Goal: Information Seeking & Learning: Learn about a topic

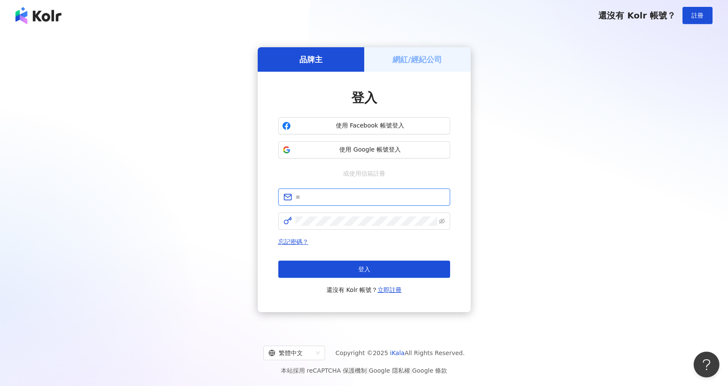
click at [372, 201] on input "text" at bounding box center [370, 196] width 149 height 9
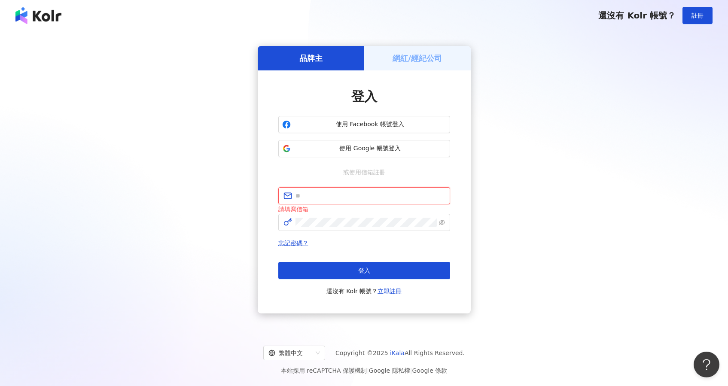
type input "**********"
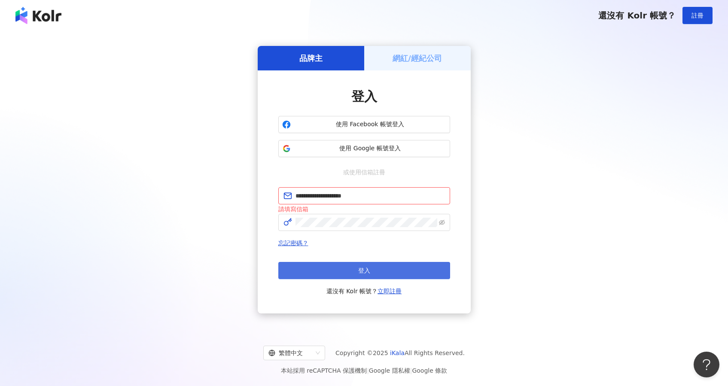
click at [369, 265] on button "登入" at bounding box center [364, 270] width 172 height 17
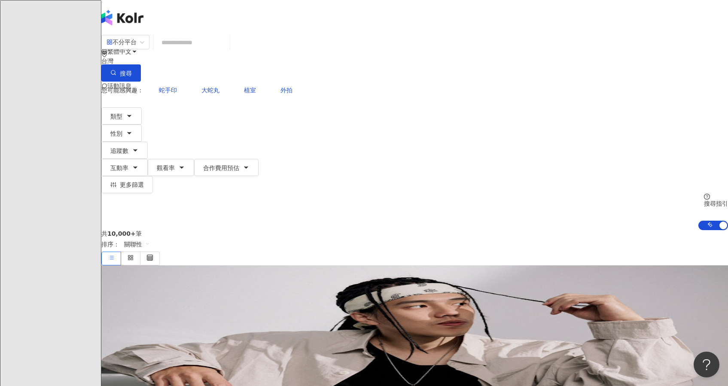
click at [226, 51] on input "search" at bounding box center [192, 42] width 70 height 16
paste input "*********"
type input "*********"
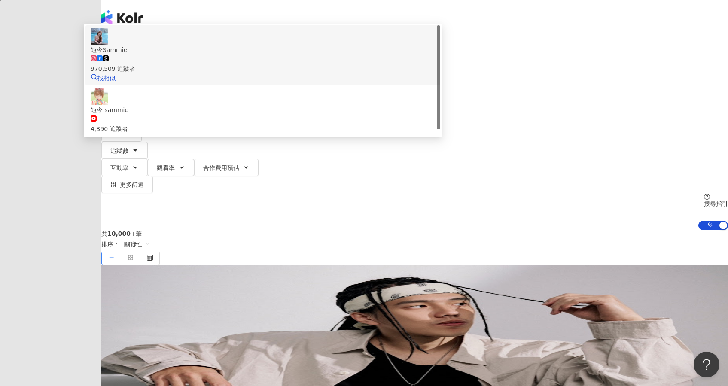
click at [386, 73] on div "970,509 追蹤者" at bounding box center [263, 64] width 345 height 19
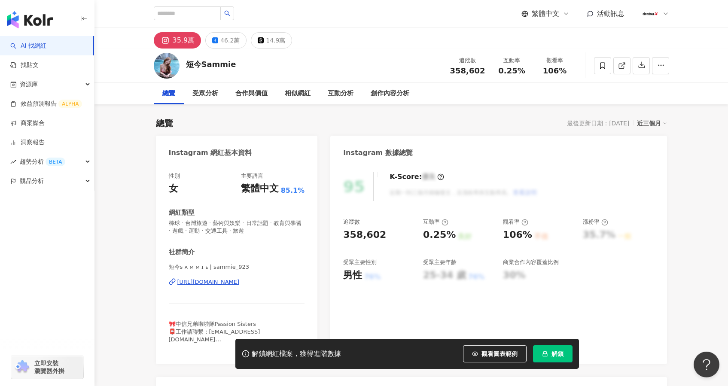
click at [571, 366] on div "解鎖網紅檔案，獲得進階數據 觀看圖表範例 解鎖" at bounding box center [407, 354] width 344 height 30
click at [564, 362] on button "解鎖" at bounding box center [553, 353] width 40 height 17
click at [341, 274] on div "95 K-Score : 優良 近期一到三個月積極發文，且漲粉率與互動率高。 查看說明 追蹤數 358,602 互動率 0.25% 良好 觀看率 106% 不…" at bounding box center [498, 264] width 336 height 201
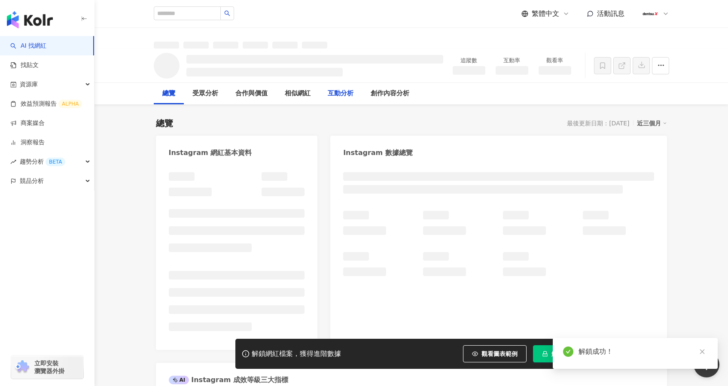
click at [339, 101] on div "互動分析" at bounding box center [340, 93] width 43 height 21
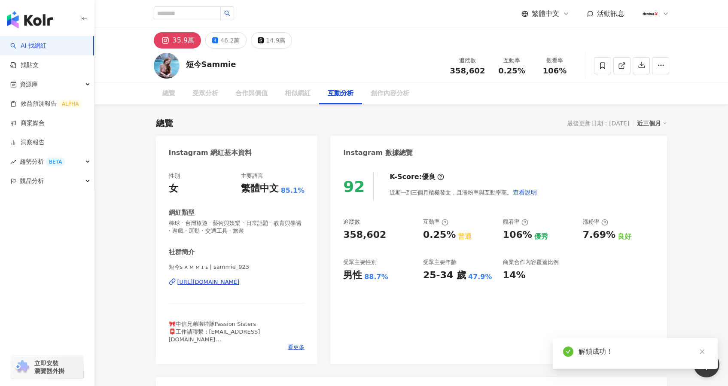
click at [340, 95] on div "互動分析" at bounding box center [341, 93] width 26 height 10
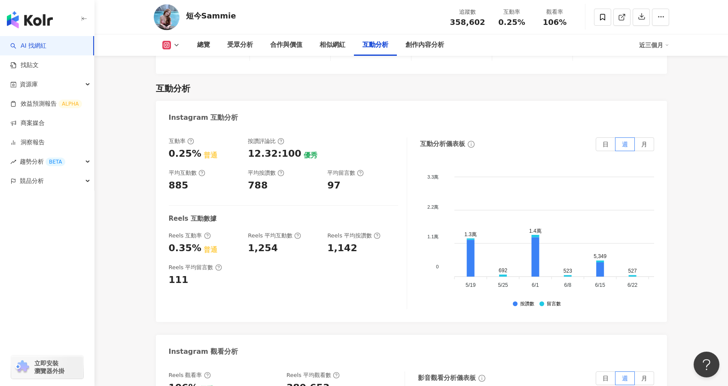
scroll to position [1819, 0]
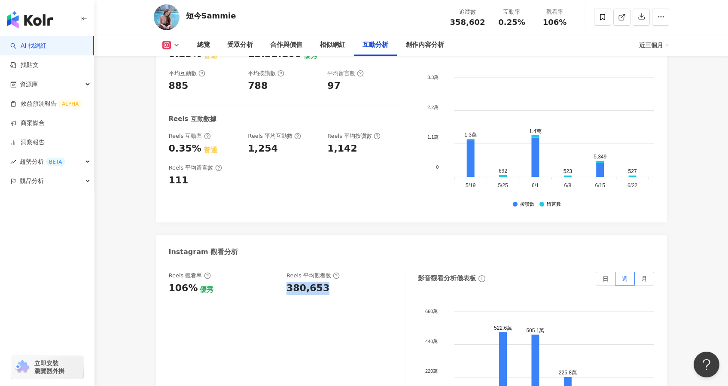
drag, startPoint x: 288, startPoint y: 271, endPoint x: 337, endPoint y: 268, distance: 48.6
click at [337, 282] on div "380,653" at bounding box center [342, 288] width 110 height 13
copy div "380,653"
click at [39, 50] on link "AI 找網紅" at bounding box center [28, 46] width 36 height 9
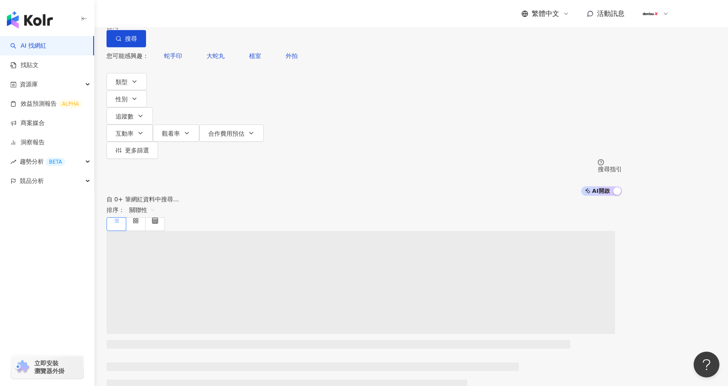
click at [232, 16] on input "search" at bounding box center [197, 8] width 70 height 16
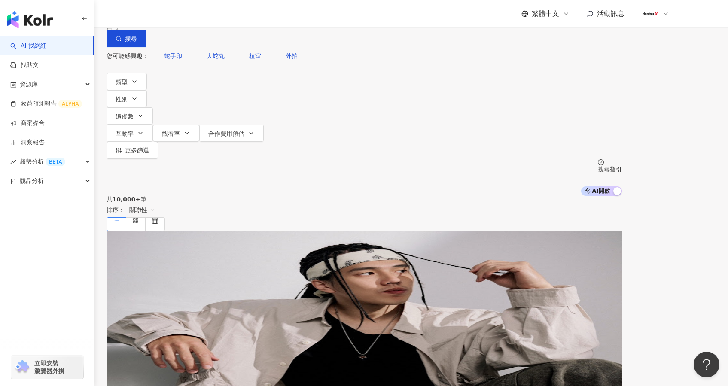
type input "**"
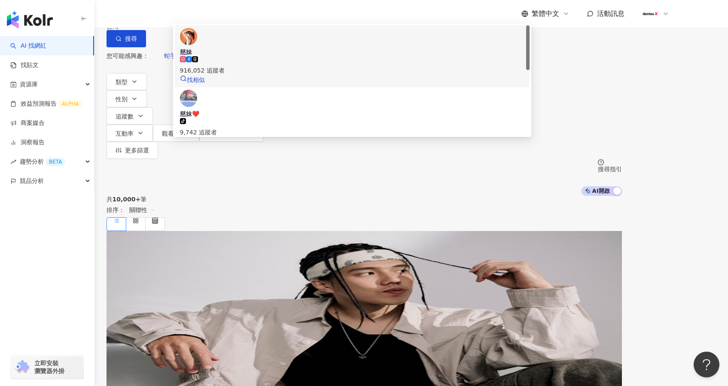
click at [293, 56] on span "慈妹" at bounding box center [352, 52] width 345 height 9
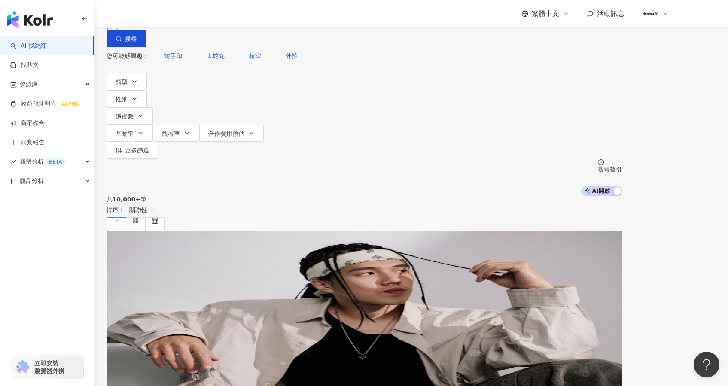
click at [232, 16] on input "search" at bounding box center [197, 8] width 70 height 16
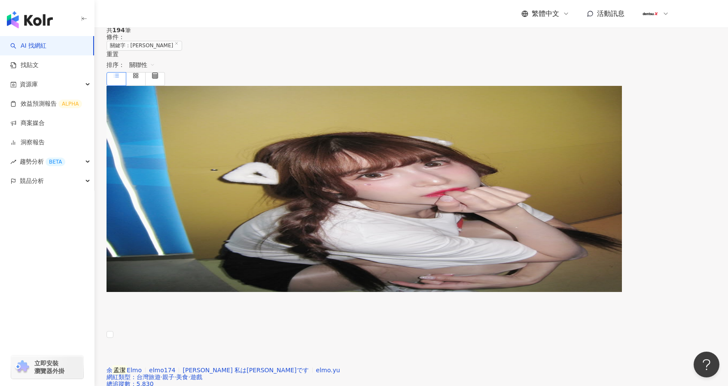
scroll to position [50, 0]
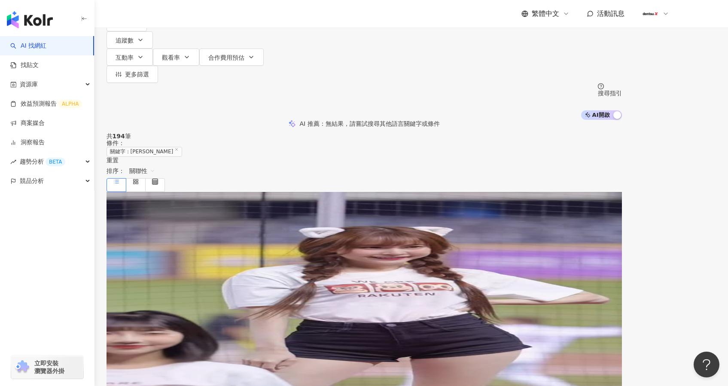
click at [174, 256] on span "Candy" at bounding box center [164, 259] width 19 height 7
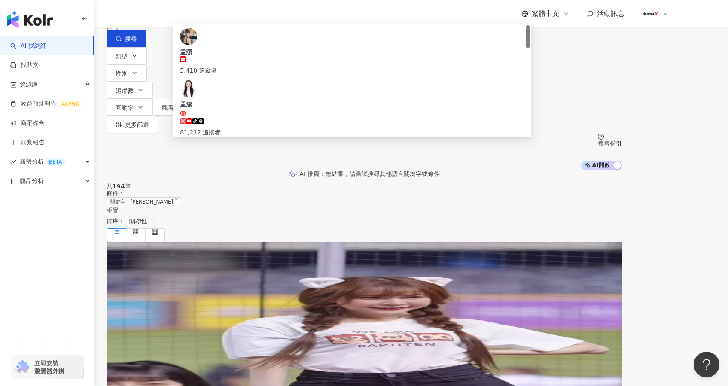
drag, startPoint x: 406, startPoint y: 57, endPoint x: 204, endPoint y: 40, distance: 202.6
click at [204, 40] on div "不分平台 ** 台灣 搜尋 6e4cb1a9-998b-4d93-8c4b-b33370fc7c42 孟潔 5,410 追蹤者 孟潔 tiktok-icon …" at bounding box center [364, 23] width 515 height 47
type input "*"
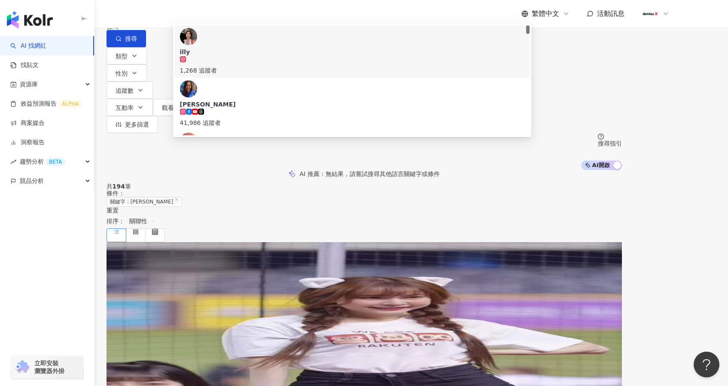
click at [232, 16] on input "****" at bounding box center [197, 8] width 70 height 16
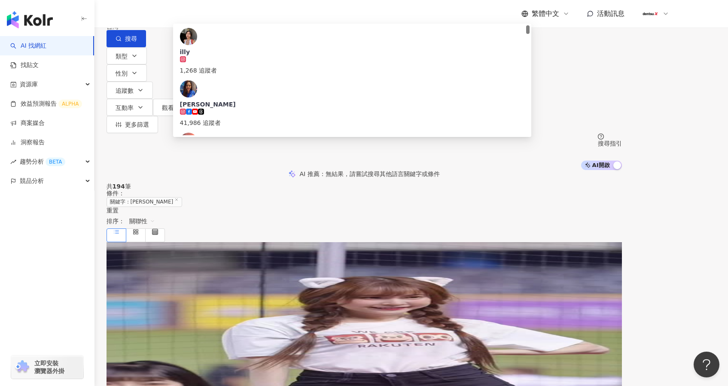
type input "*"
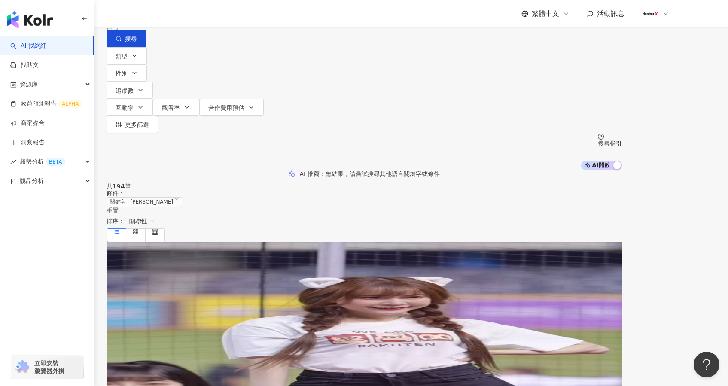
type input "***"
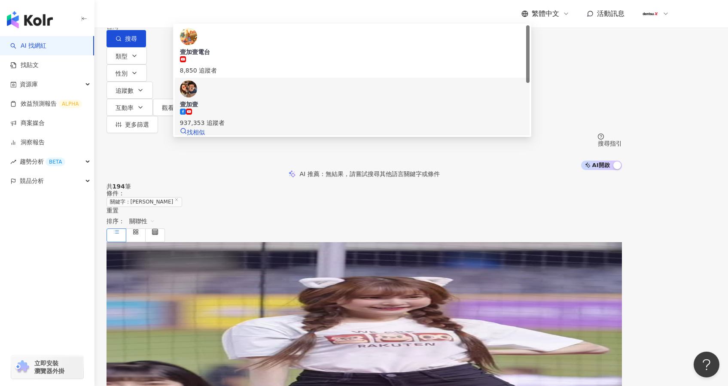
click at [287, 102] on span "壹加壹" at bounding box center [352, 104] width 345 height 9
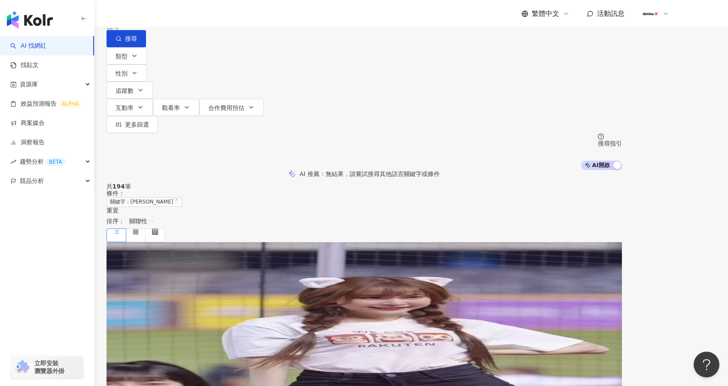
click at [232, 16] on input "search" at bounding box center [197, 8] width 70 height 16
paste input "******"
type input "******"
click at [271, 56] on span "ILLY" at bounding box center [352, 52] width 345 height 9
drag, startPoint x: 213, startPoint y: 58, endPoint x: 231, endPoint y: 48, distance: 20.7
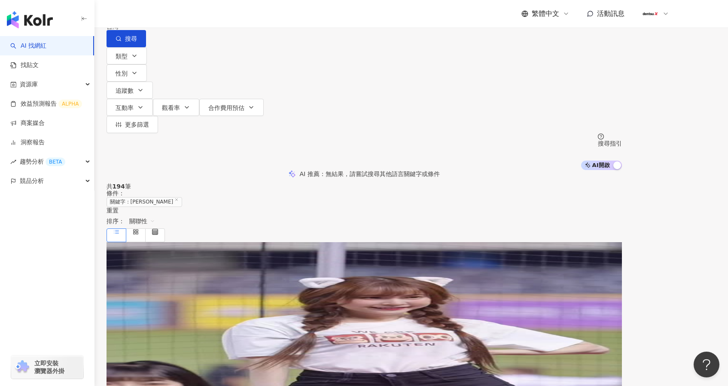
click at [213, 47] on div "不分平台 台灣 搜尋 b185206a-4a85-4b7b-a3aa-db7f241f9765 ILLY 292,180 追蹤者 搜尋名稱、敘述、貼文含有關鍵…" at bounding box center [364, 23] width 515 height 47
click at [232, 16] on input "search" at bounding box center [197, 8] width 70 height 16
paste input "**********"
type input "**********"
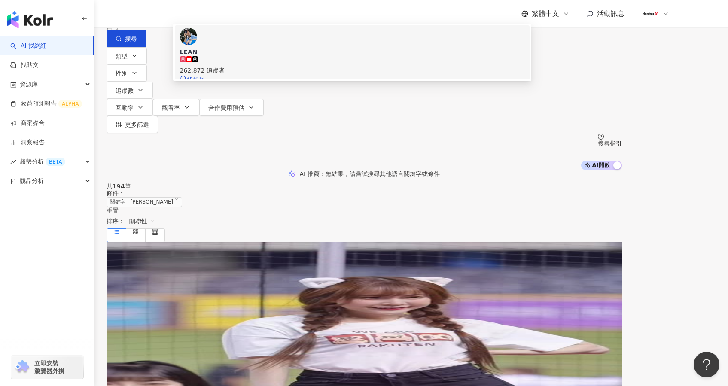
click at [306, 75] on div "262,872 追蹤者" at bounding box center [352, 70] width 345 height 9
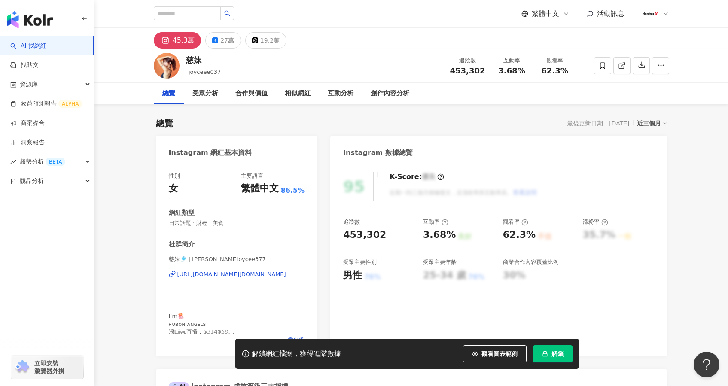
click at [548, 353] on icon "lock" at bounding box center [545, 354] width 6 height 6
click at [555, 355] on span "解鎖" at bounding box center [558, 354] width 12 height 7
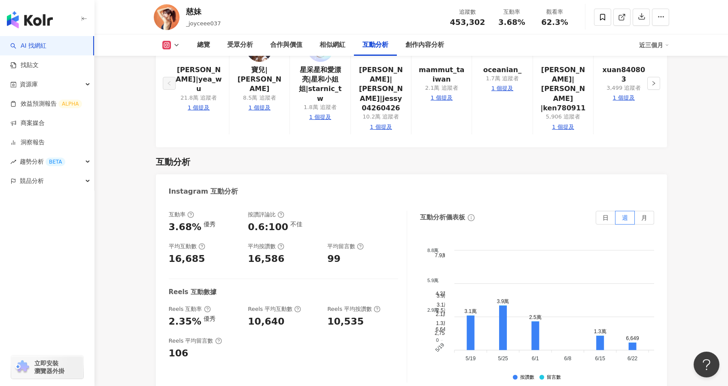
scroll to position [1792, 0]
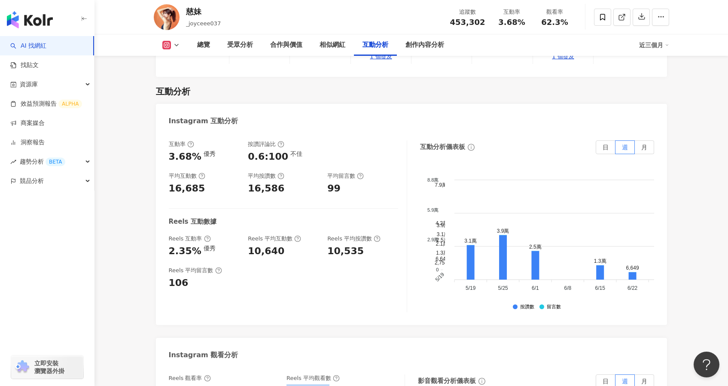
drag, startPoint x: 283, startPoint y: 289, endPoint x: 336, endPoint y: 290, distance: 52.9
click at [336, 375] on div "Reels 觀看率 62.3% 優秀 Reels 平均觀看數 282,331" at bounding box center [282, 386] width 227 height 23
copy div "282,331"
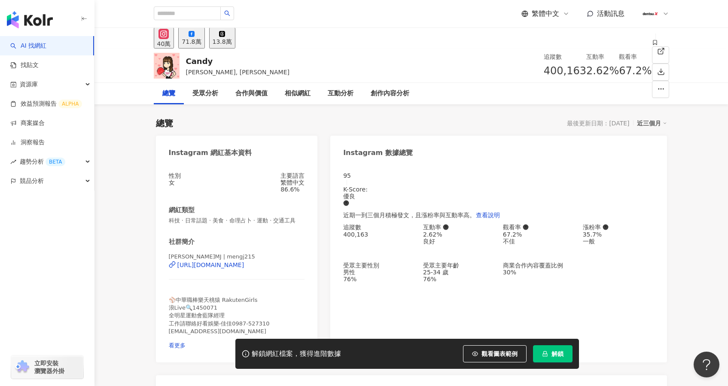
click at [562, 355] on span "解鎖" at bounding box center [558, 354] width 12 height 7
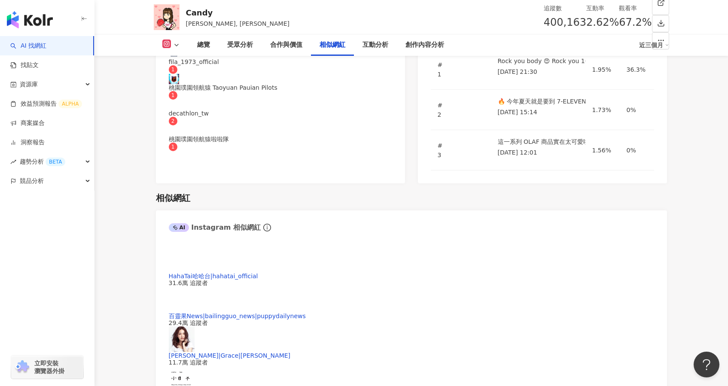
scroll to position [1875, 0]
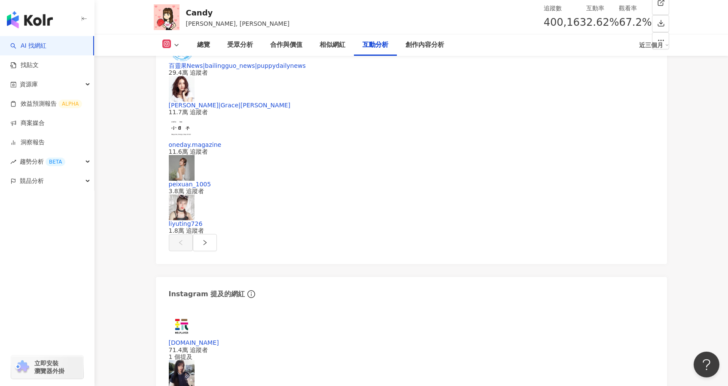
drag, startPoint x: 284, startPoint y: 204, endPoint x: 328, endPoint y: 207, distance: 43.9
copy div "268,786"
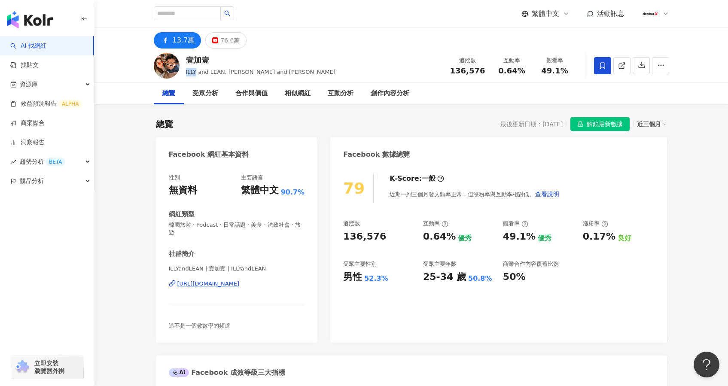
drag, startPoint x: 186, startPoint y: 73, endPoint x: 208, endPoint y: 68, distance: 22.7
click at [195, 73] on span "ILLY and LEAN, [PERSON_NAME] and [PERSON_NAME]" at bounding box center [260, 72] width 149 height 6
copy span "ILLY"
click at [189, 9] on input "search" at bounding box center [187, 13] width 67 height 14
paste input "****"
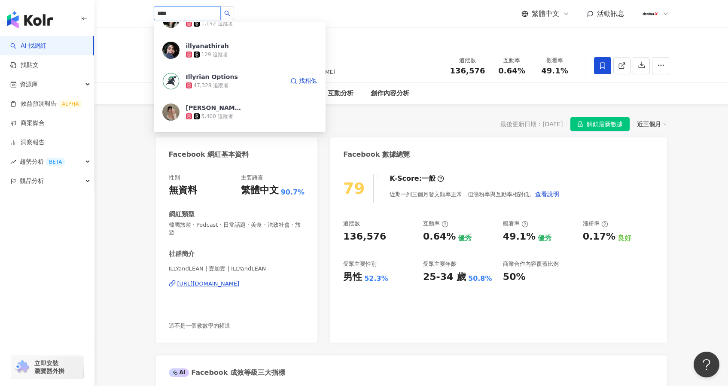
scroll to position [247, 0]
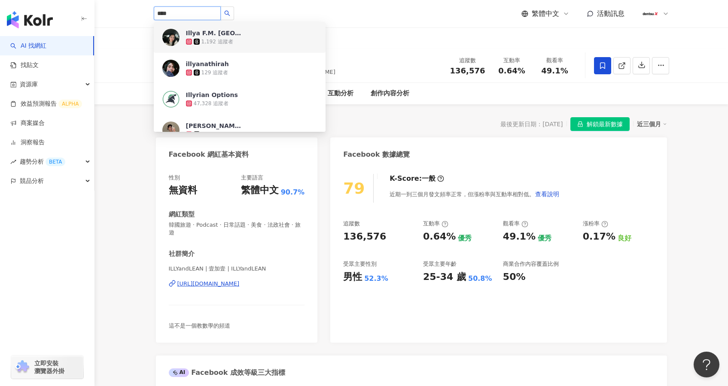
type input "****"
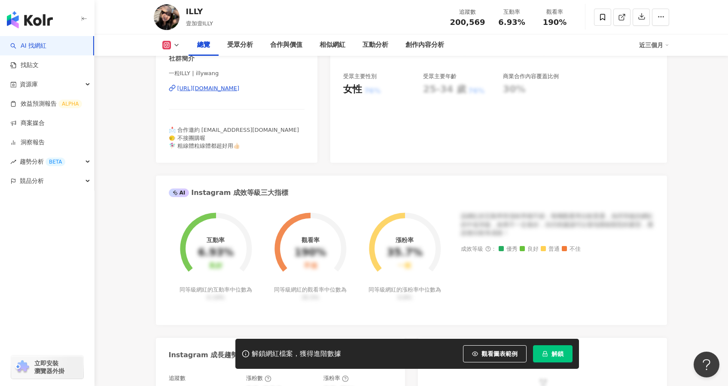
click at [543, 349] on button "解鎖" at bounding box center [553, 353] width 40 height 17
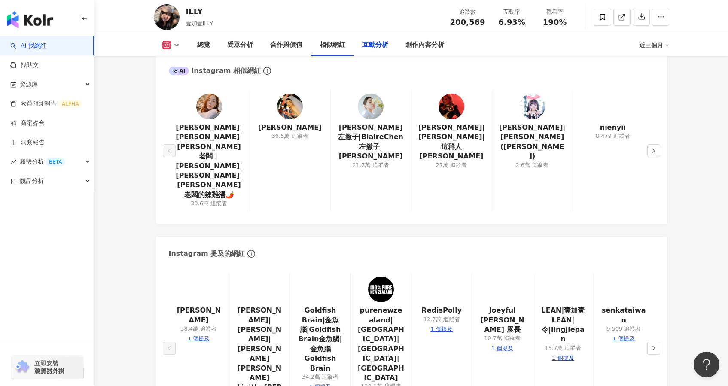
scroll to position [1897, 0]
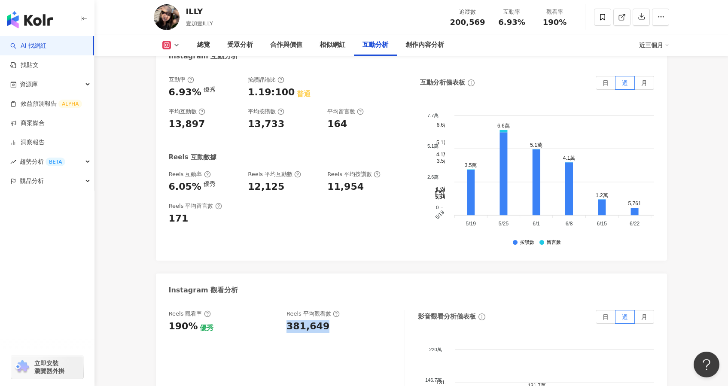
drag, startPoint x: 287, startPoint y: 226, endPoint x: 325, endPoint y: 226, distance: 37.8
click at [321, 310] on div "Reels 觀看率 190% 優秀 Reels 平均觀看數 381,649" at bounding box center [282, 321] width 227 height 23
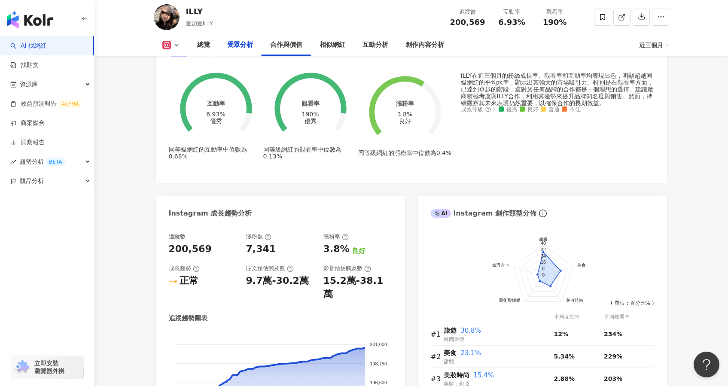
scroll to position [0, 0]
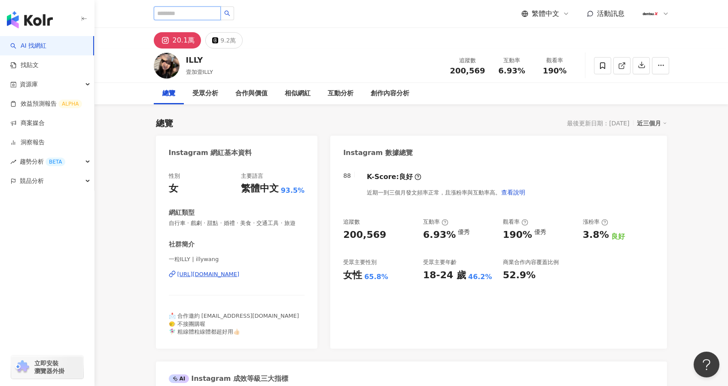
click at [189, 13] on input "search" at bounding box center [187, 13] width 67 height 14
type input "*"
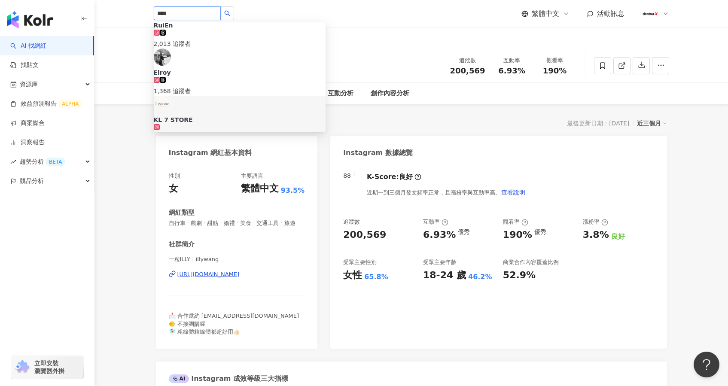
scroll to position [36, 0]
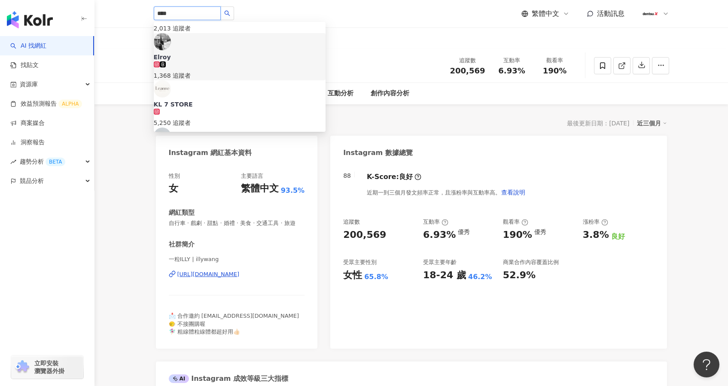
drag, startPoint x: 176, startPoint y: 14, endPoint x: 97, endPoint y: 7, distance: 79.3
click at [98, 9] on header "**** RuiEn 2,013 追蹤者 Elroy 1,368 追蹤者 KL 7 STORE 5,250 追蹤者 leandro 3,109 追蹤者 Lea…" at bounding box center [412, 14] width 634 height 28
type input "****"
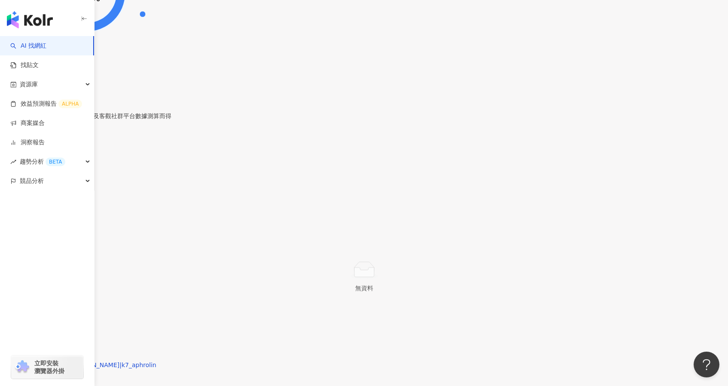
scroll to position [1755, 0]
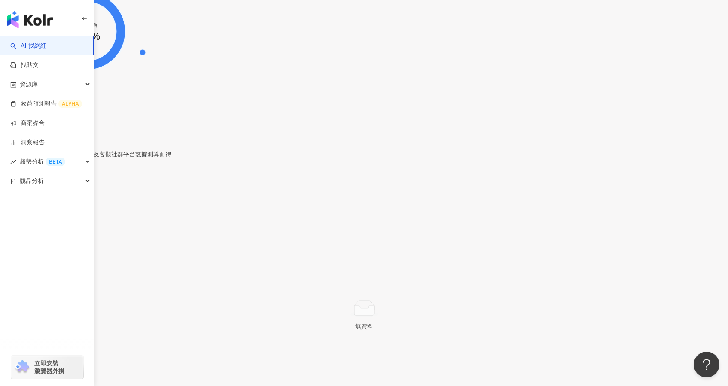
drag, startPoint x: 290, startPoint y: 254, endPoint x: 341, endPoint y: 253, distance: 51.6
drag, startPoint x: 300, startPoint y: 254, endPoint x: 241, endPoint y: 253, distance: 59.3
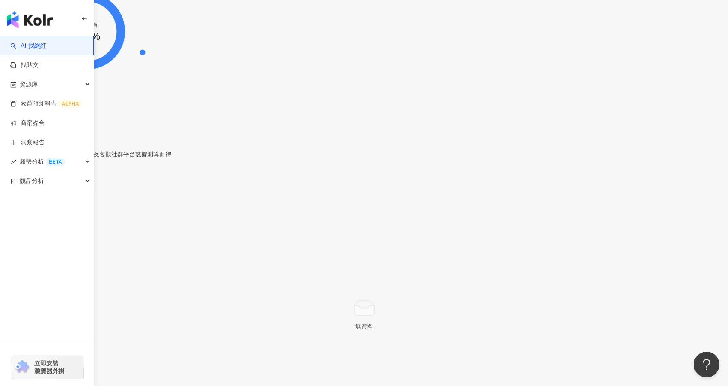
drag, startPoint x: 327, startPoint y: 256, endPoint x: 286, endPoint y: 255, distance: 41.7
copy div "641,770"
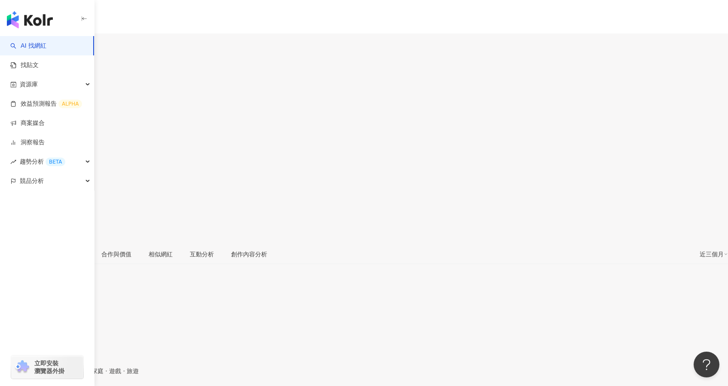
scroll to position [0, 0]
click at [67, 47] on input "search" at bounding box center [33, 54] width 67 height 14
type input "****"
click at [182, 27] on div "heimutaytay 1,031,060 追蹤者 找相似" at bounding box center [103, 58] width 158 height 64
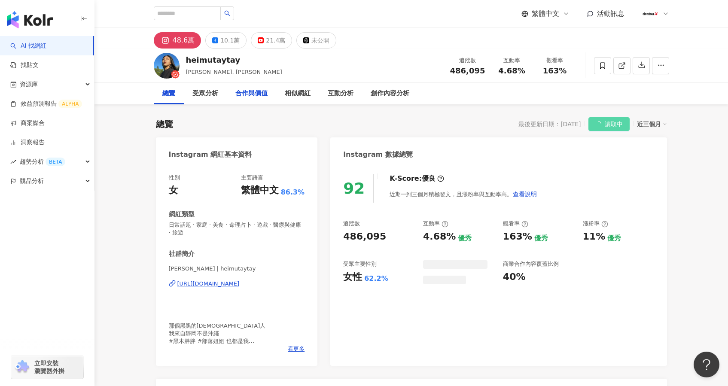
click at [259, 95] on div "合作與價值" at bounding box center [251, 93] width 32 height 10
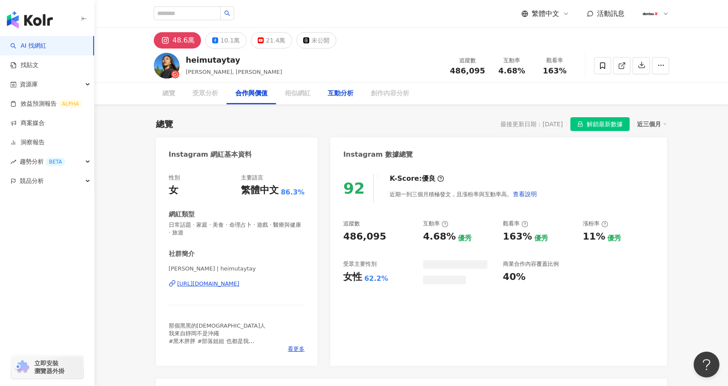
click at [331, 98] on div "互動分析" at bounding box center [341, 93] width 26 height 10
click at [334, 96] on div "互動分析" at bounding box center [341, 93] width 26 height 10
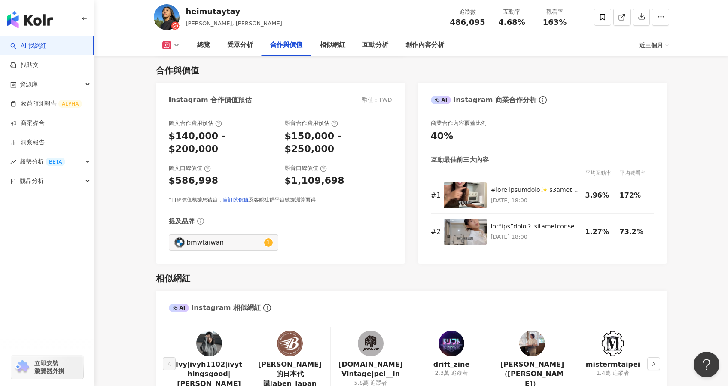
click at [338, 93] on div "Instagram 合作價值預估 幣值：TWD" at bounding box center [280, 97] width 249 height 28
click at [372, 46] on div "互動分析" at bounding box center [376, 45] width 26 height 10
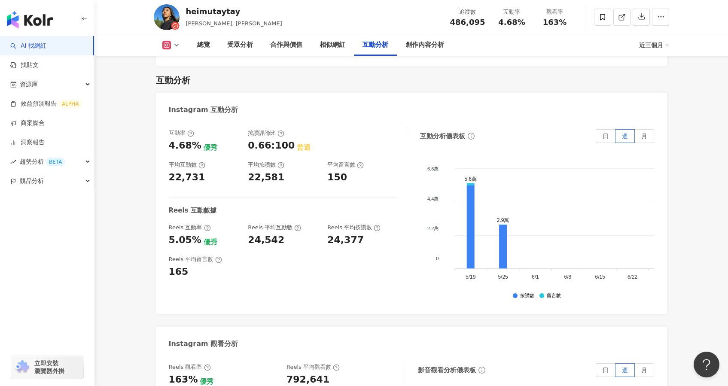
scroll to position [1847, 0]
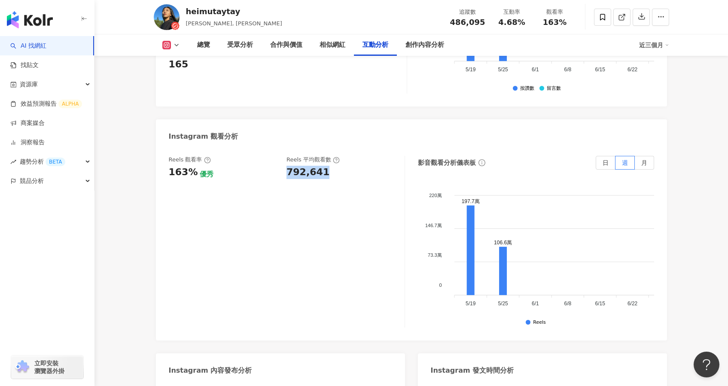
drag, startPoint x: 286, startPoint y: 162, endPoint x: 335, endPoint y: 164, distance: 49.4
click at [335, 164] on div "Reels 觀看率 163% 優秀 Reels 平均觀看數 792,641" at bounding box center [282, 167] width 227 height 23
copy div "792,641"
click at [300, 201] on div "Reels 觀看率 163% 優秀 Reels 平均觀看數 792,641" at bounding box center [287, 242] width 236 height 172
click at [622, 17] on icon at bounding box center [622, 17] width 8 height 8
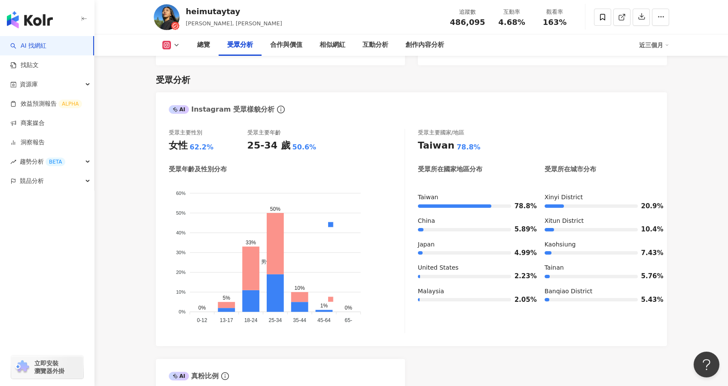
scroll to position [0, 0]
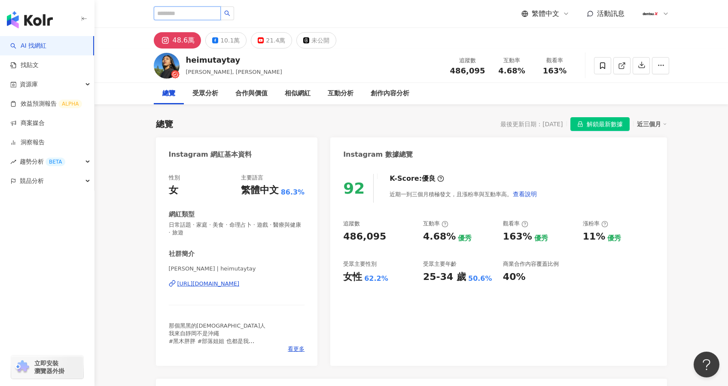
click at [209, 16] on input "search" at bounding box center [187, 13] width 67 height 14
paste input "**********"
type input "**********"
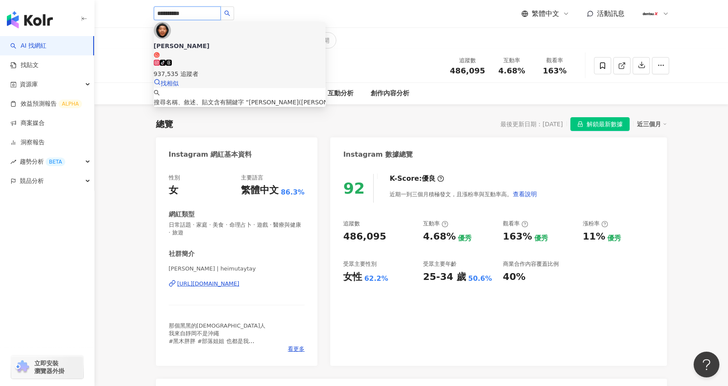
click at [226, 42] on span "滌綸木子李" at bounding box center [240, 50] width 172 height 17
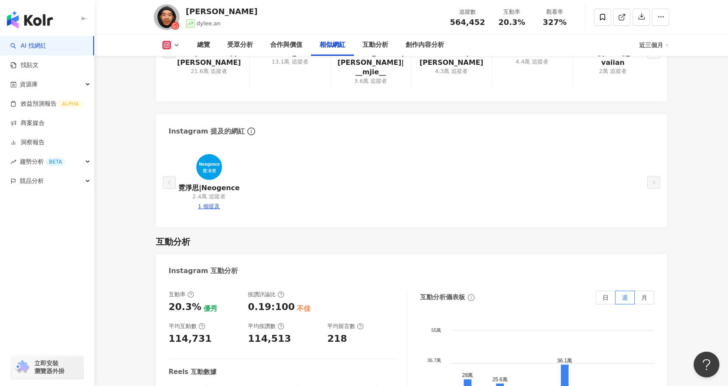
scroll to position [1743, 0]
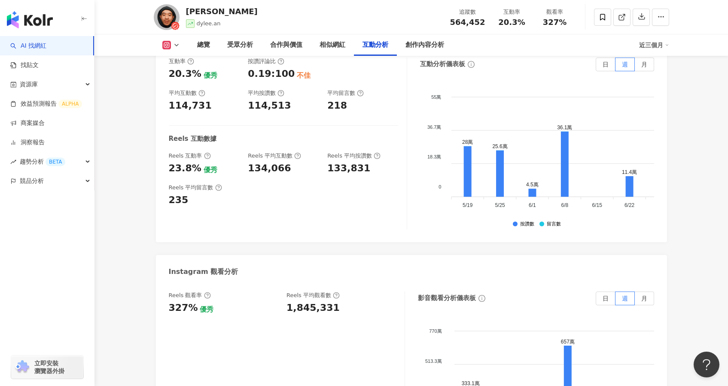
click at [306, 302] on div "1,845,331" at bounding box center [313, 308] width 53 height 13
click at [307, 302] on div "1,845,331" at bounding box center [313, 308] width 53 height 13
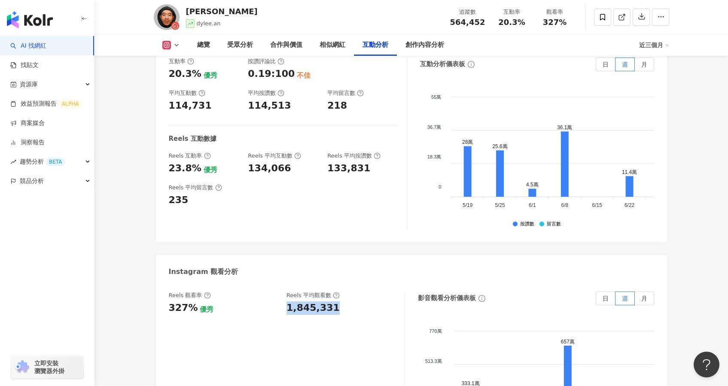
copy div "1,845,331"
click at [616, 18] on link at bounding box center [621, 17] width 17 height 17
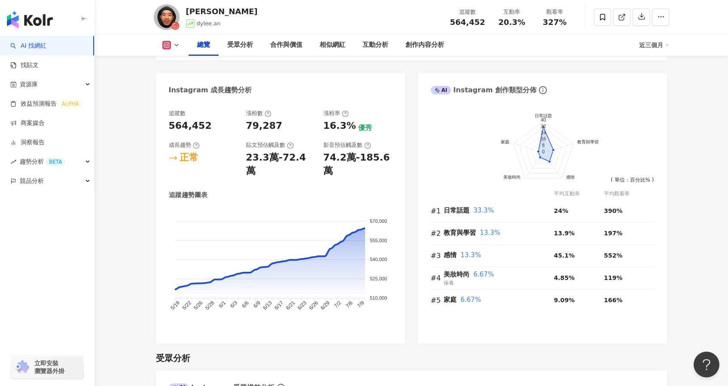
scroll to position [0, 0]
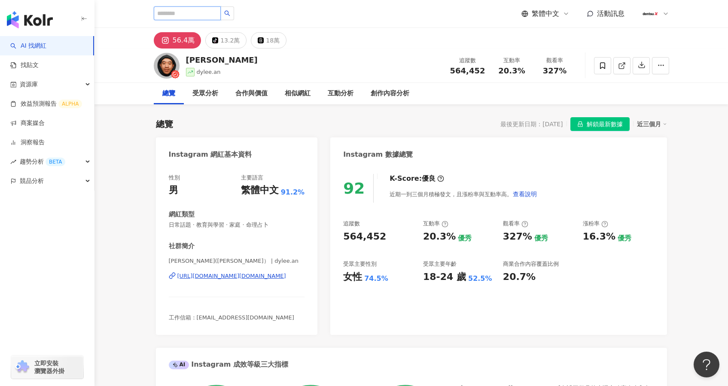
click at [191, 16] on input "search" at bounding box center [187, 13] width 67 height 14
paste input "**********"
type input "**********"
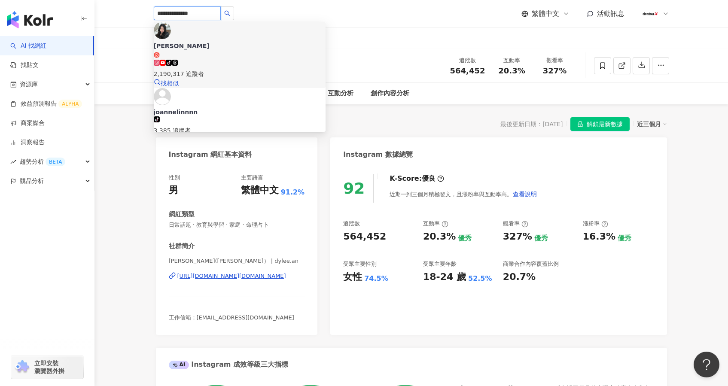
click at [241, 69] on div "2,190,317 追蹤者" at bounding box center [240, 73] width 172 height 9
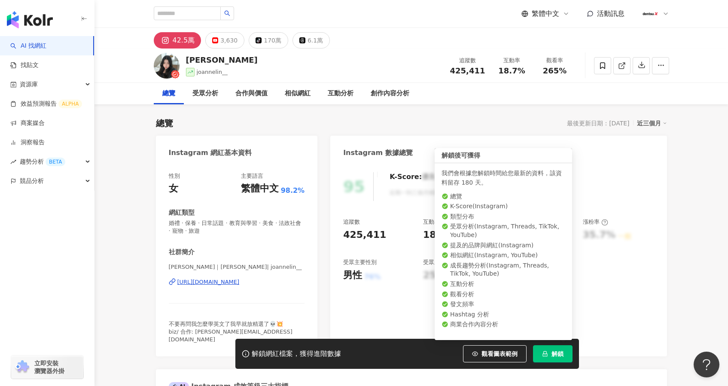
click at [555, 355] on span "解鎖" at bounding box center [558, 354] width 12 height 7
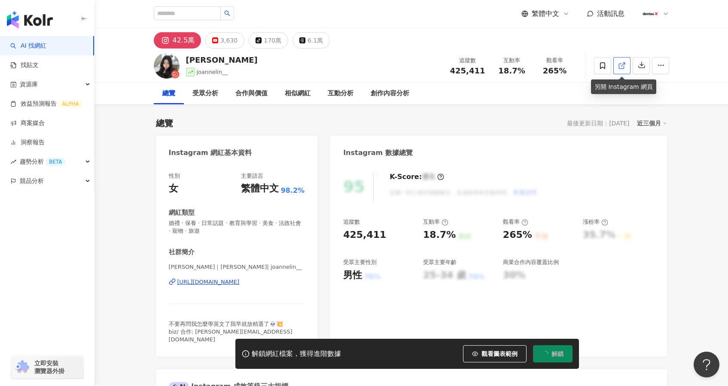
click at [628, 66] on link at bounding box center [621, 65] width 17 height 17
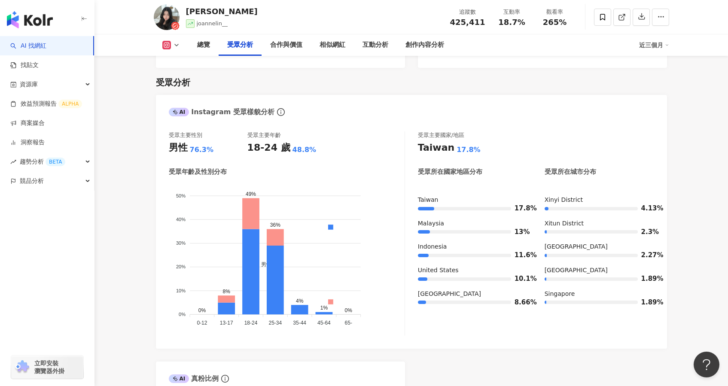
scroll to position [1883, 0]
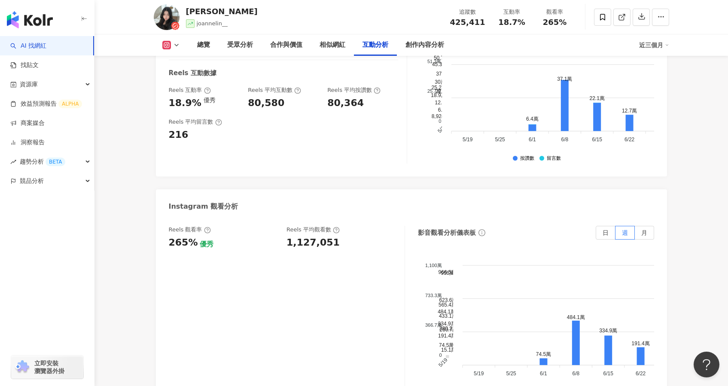
click at [300, 236] on div "1,127,051" at bounding box center [313, 242] width 53 height 13
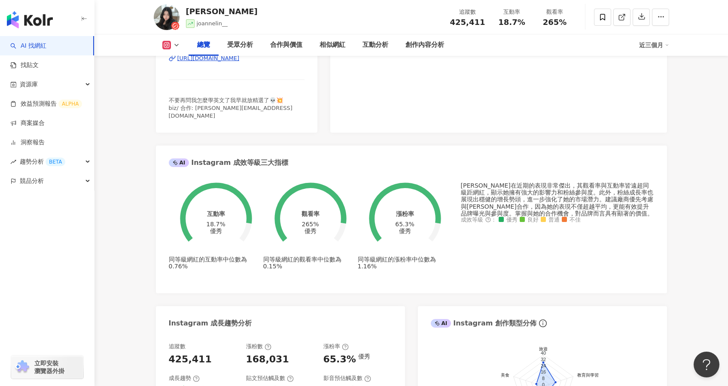
scroll to position [0, 0]
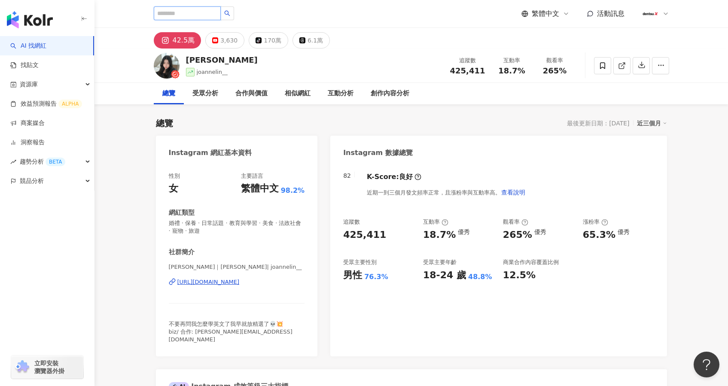
click at [191, 14] on input "search" at bounding box center [187, 13] width 67 height 14
paste input "****"
type input "****"
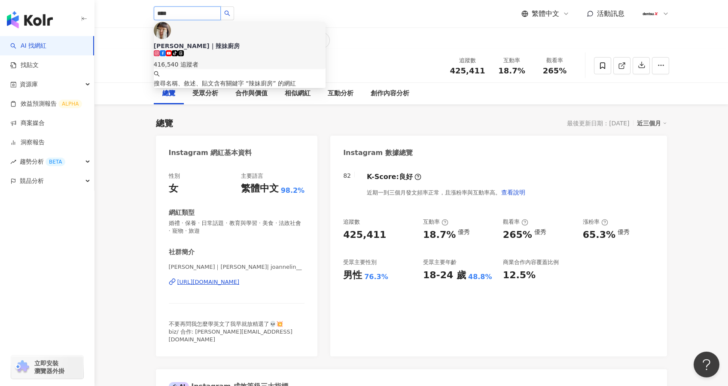
click at [230, 60] on div "416,540 追蹤者" at bounding box center [240, 64] width 172 height 9
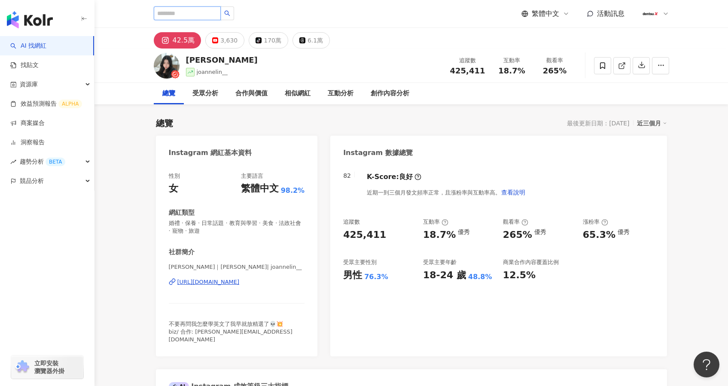
click at [213, 17] on input "search" at bounding box center [187, 13] width 67 height 14
type input "*"
type input "*****"
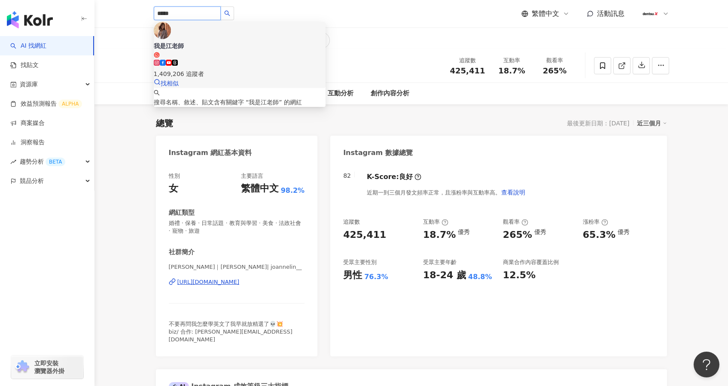
click at [178, 60] on icon at bounding box center [175, 63] width 6 height 6
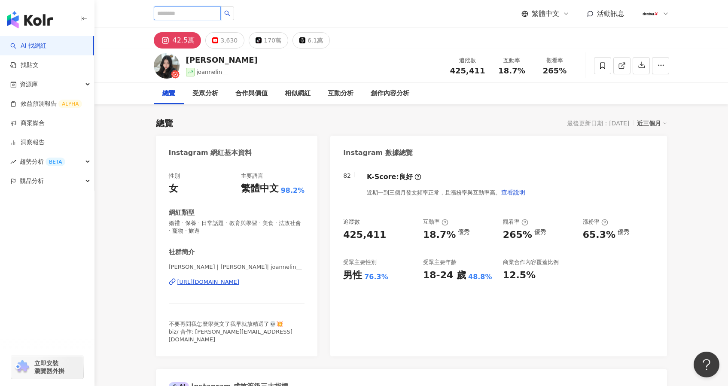
click at [189, 10] on input "search" at bounding box center [187, 13] width 67 height 14
type input "*"
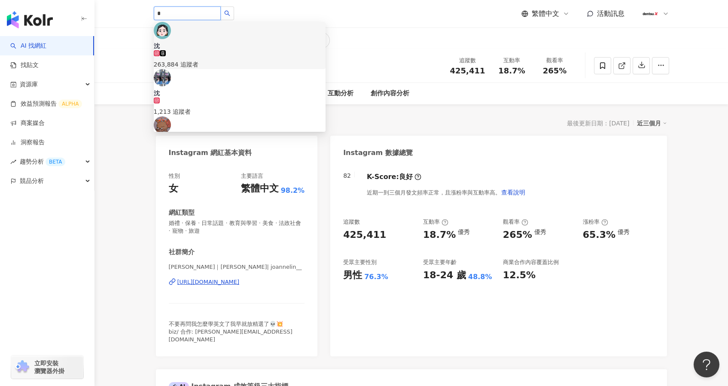
click at [206, 42] on span "沈" at bounding box center [240, 46] width 172 height 9
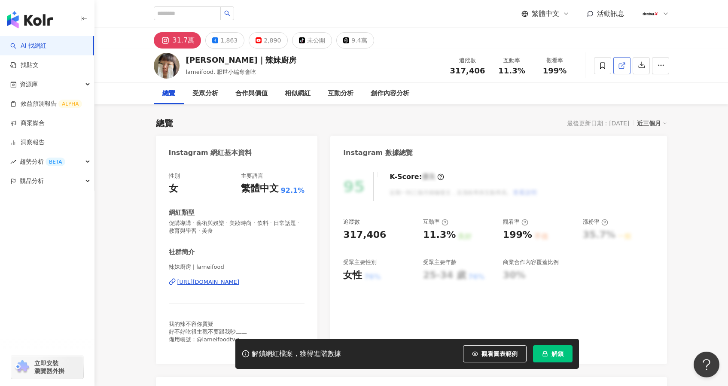
click at [623, 68] on icon at bounding box center [621, 66] width 5 height 5
click at [540, 354] on button "解鎖" at bounding box center [553, 353] width 40 height 17
click at [192, 14] on input "search" at bounding box center [187, 13] width 67 height 14
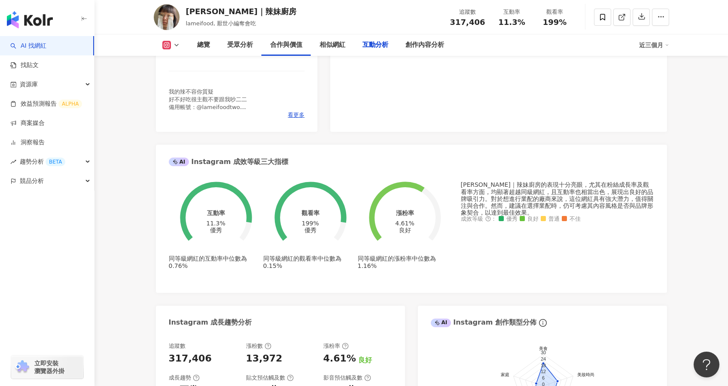
scroll to position [1951, 0]
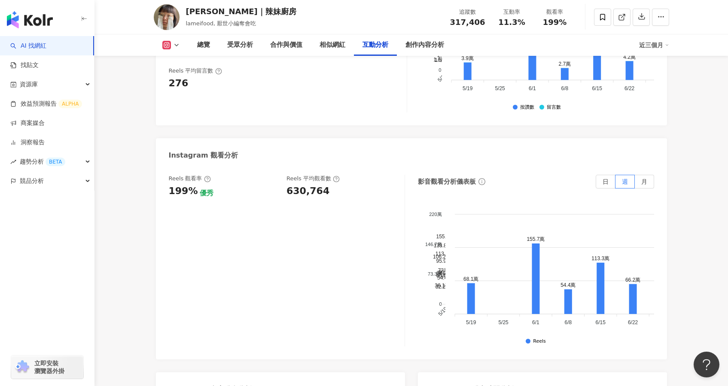
click at [300, 185] on div "630,764" at bounding box center [308, 191] width 43 height 13
copy div "630,764"
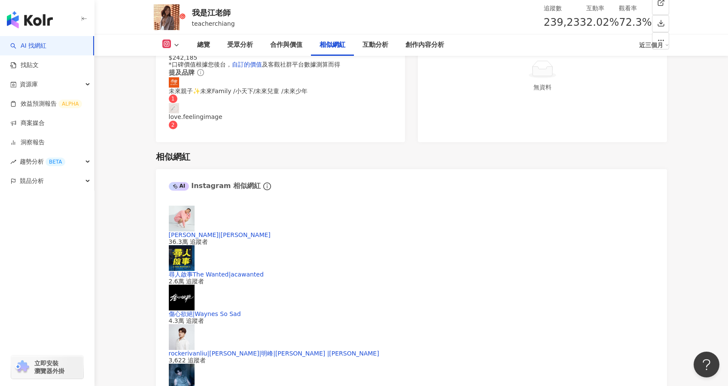
scroll to position [1716, 0]
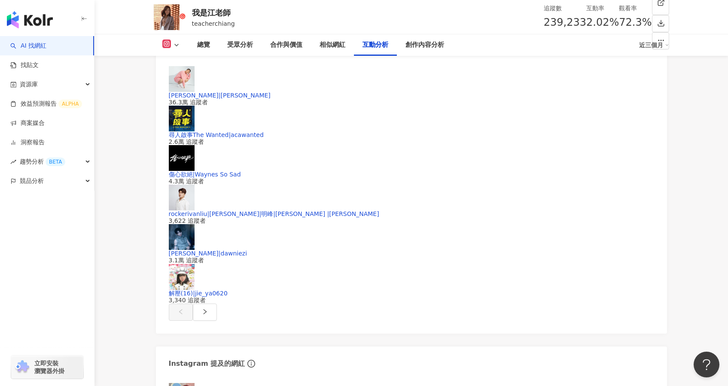
copy div "172,989"
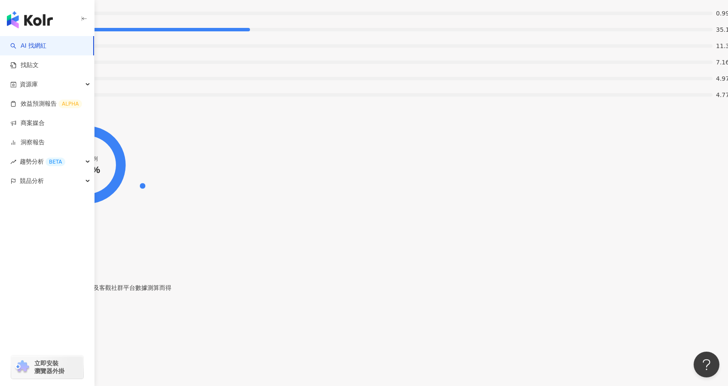
scroll to position [1674, 0]
